Goal: Navigation & Orientation: Understand site structure

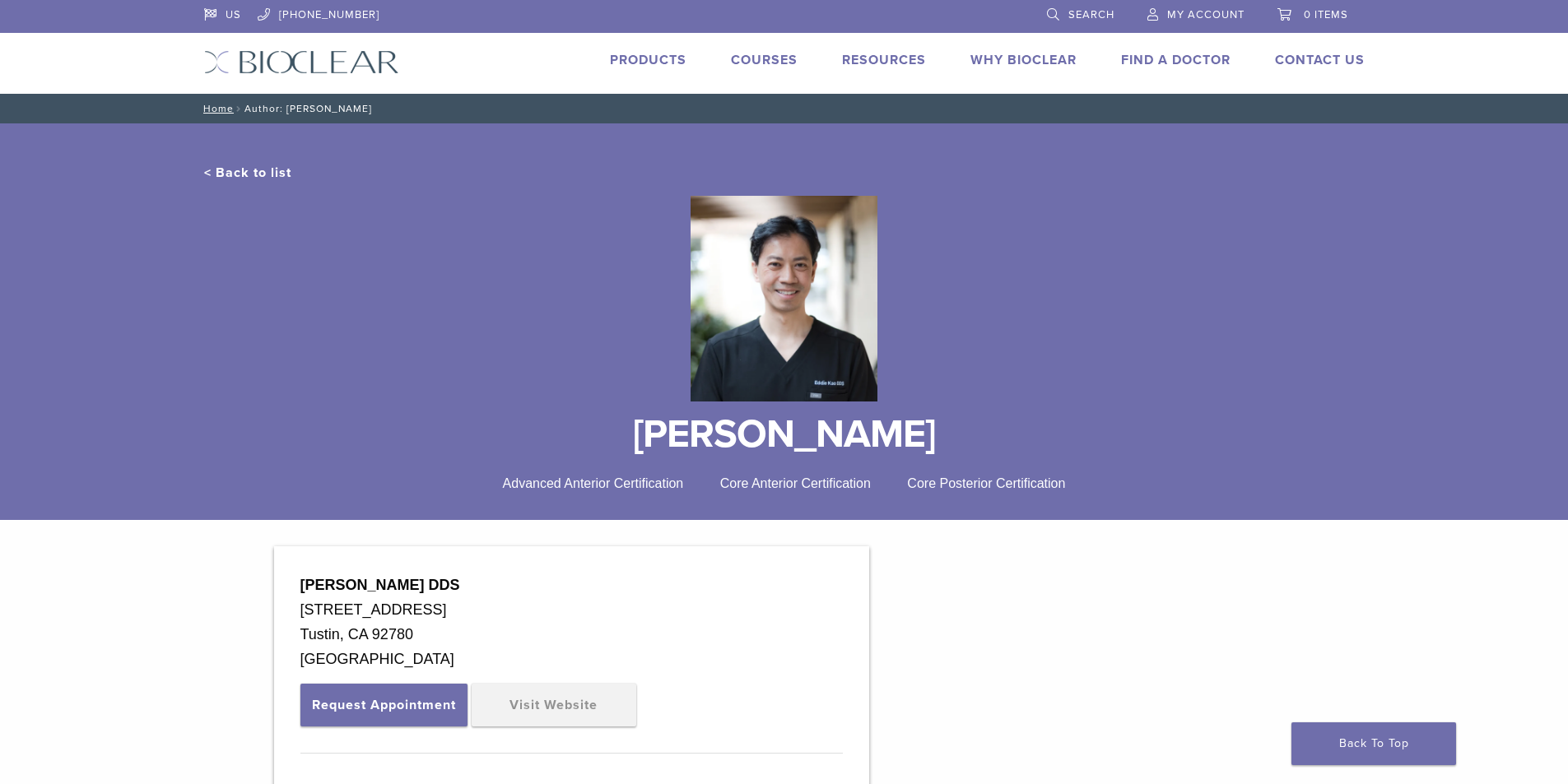
click at [650, 61] on link "Products" at bounding box center [648, 60] width 76 height 17
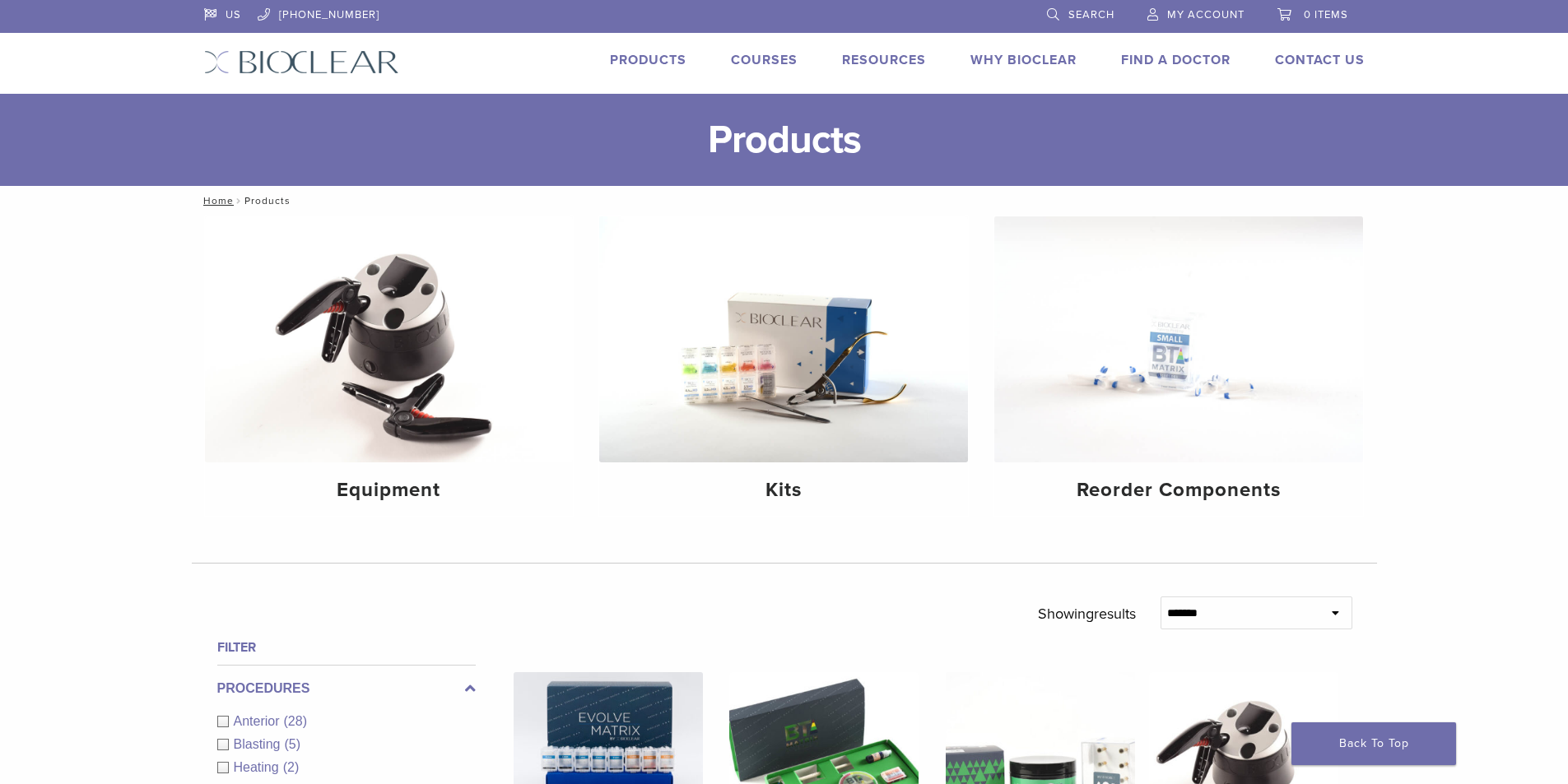
click at [639, 56] on link "Products" at bounding box center [648, 60] width 76 height 17
click at [1022, 62] on link "Why Bioclear" at bounding box center [1023, 60] width 106 height 17
